Goal: Find specific page/section: Find specific page/section

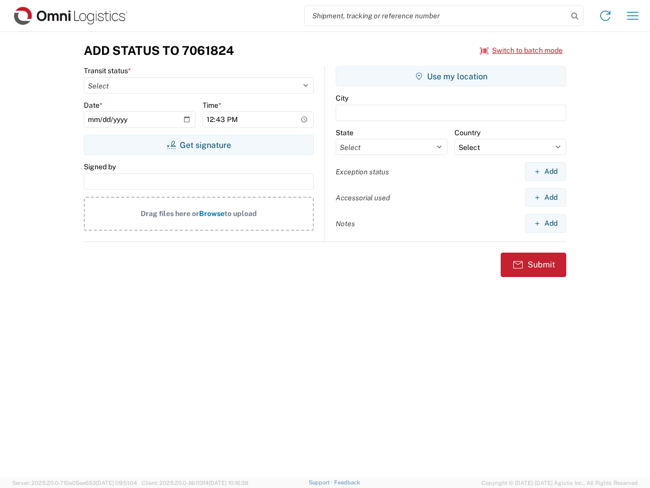
click at [436, 16] on input "search" at bounding box center [436, 15] width 263 height 19
click at [575, 16] on icon at bounding box center [575, 16] width 14 height 14
click at [606, 16] on icon at bounding box center [605, 16] width 16 height 16
click at [633, 16] on icon "button" at bounding box center [633, 16] width 12 height 8
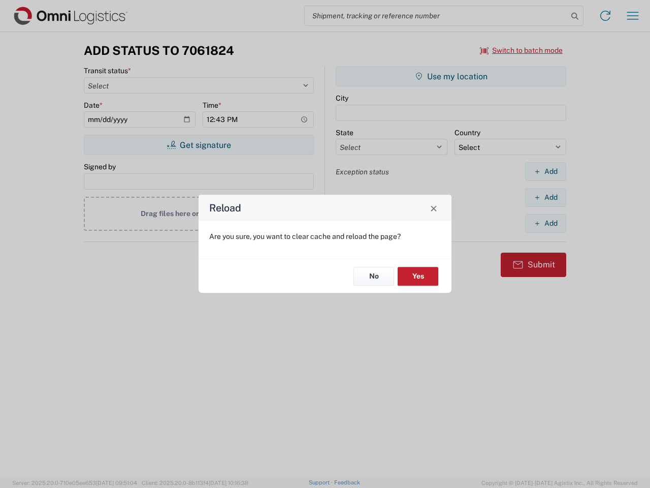
click at [199, 145] on div "Reload Are you sure, you want to clear cache and reload the page? No Yes" at bounding box center [325, 244] width 650 height 488
click at [451, 76] on div "Reload Are you sure, you want to clear cache and reload the page? No Yes" at bounding box center [325, 244] width 650 height 488
click at [546, 171] on div "Reload Are you sure, you want to clear cache and reload the page? No Yes" at bounding box center [325, 244] width 650 height 488
click at [546, 197] on div "Reload Are you sure, you want to clear cache and reload the page? No Yes" at bounding box center [325, 244] width 650 height 488
click at [546, 223] on div "Reload Are you sure, you want to clear cache and reload the page? No Yes" at bounding box center [325, 244] width 650 height 488
